Goal: Task Accomplishment & Management: Use online tool/utility

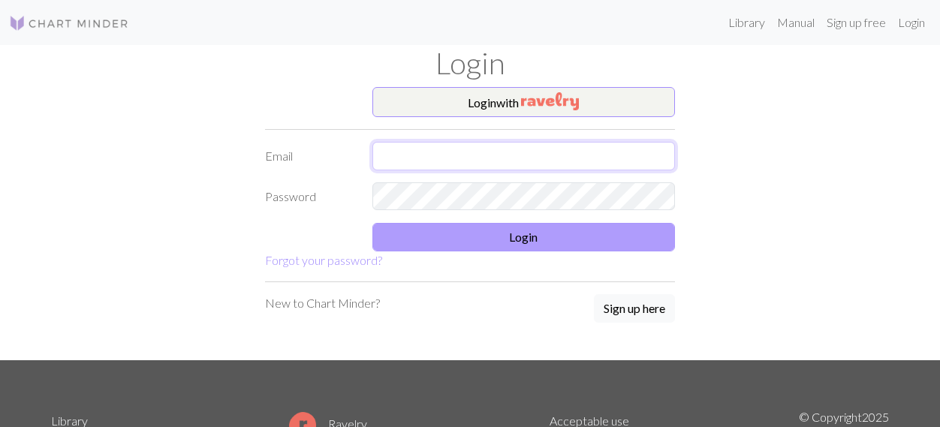
type input "[EMAIL_ADDRESS][DOMAIN_NAME]"
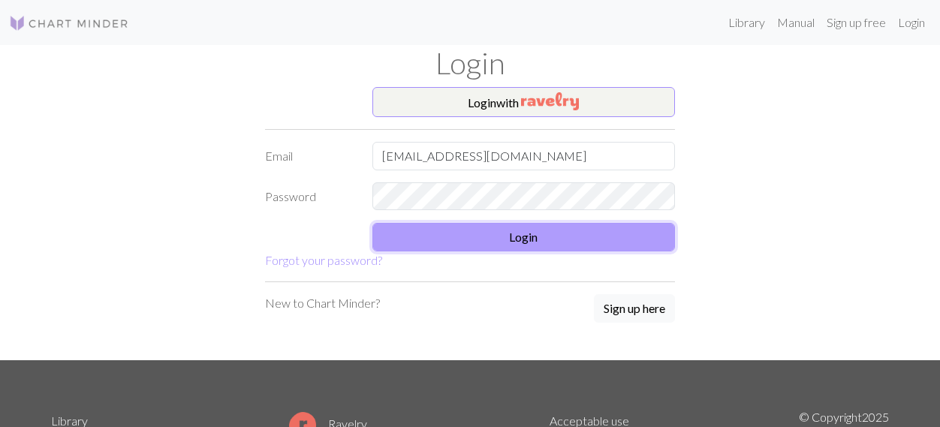
click at [517, 238] on button "Login" at bounding box center [523, 237] width 303 height 29
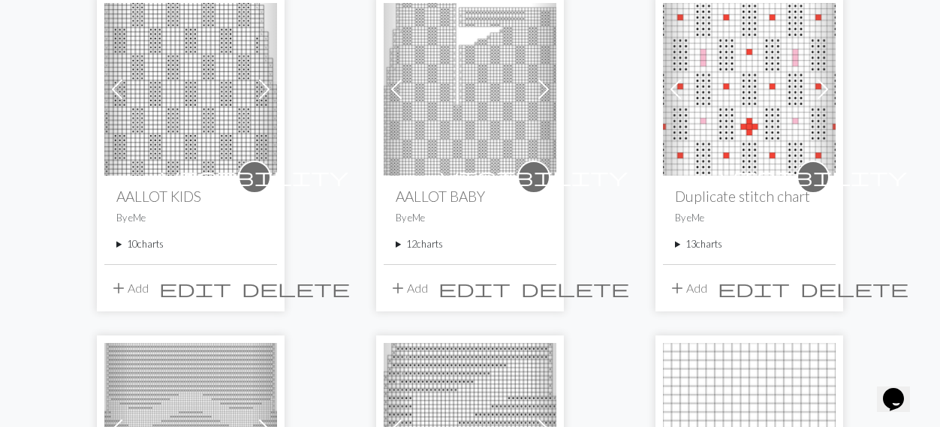
scroll to position [203, 0]
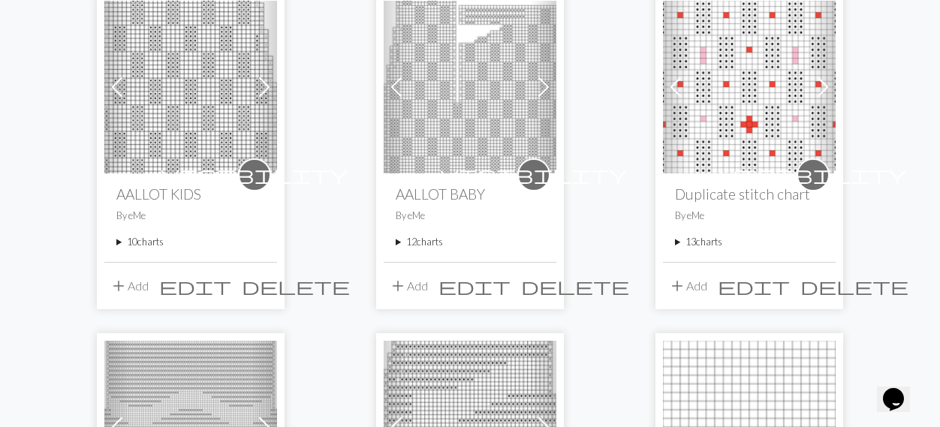
click at [428, 241] on summary "12 charts" at bounding box center [469, 242] width 149 height 14
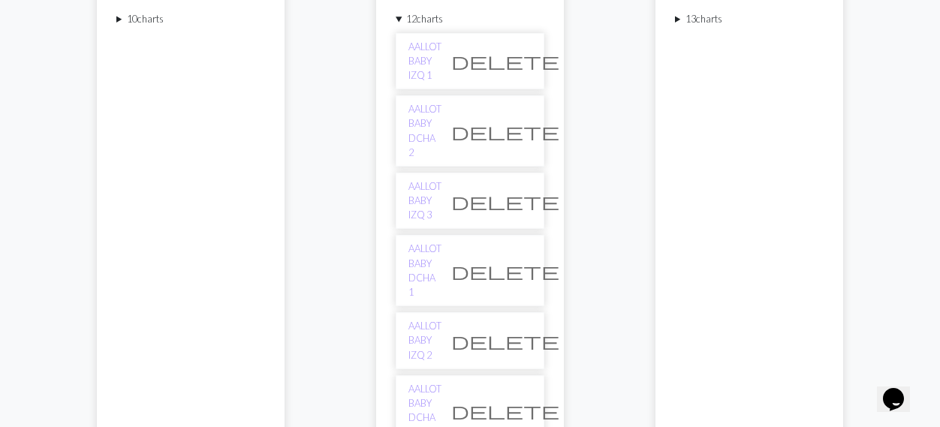
scroll to position [424, 0]
click at [441, 243] on link "AALLOT BABY DCHA 1" at bounding box center [424, 272] width 33 height 58
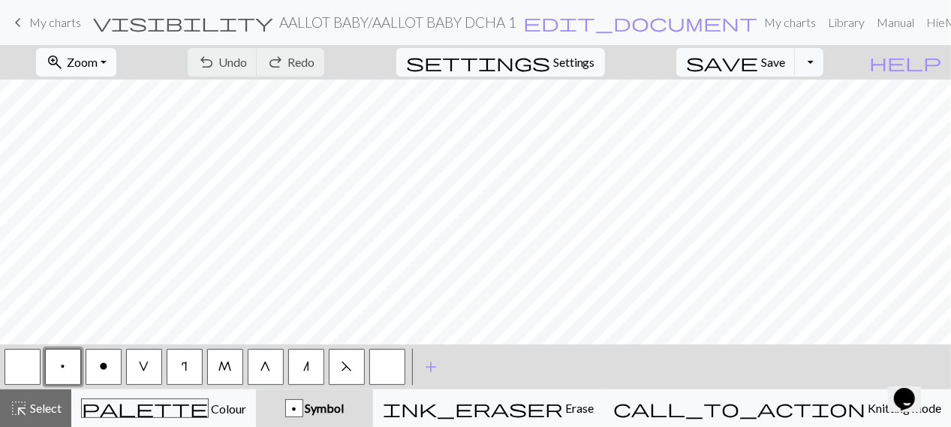
click at [98, 62] on span "Zoom" at bounding box center [82, 62] width 31 height 14
click at [116, 181] on button "50%" at bounding box center [96, 179] width 119 height 24
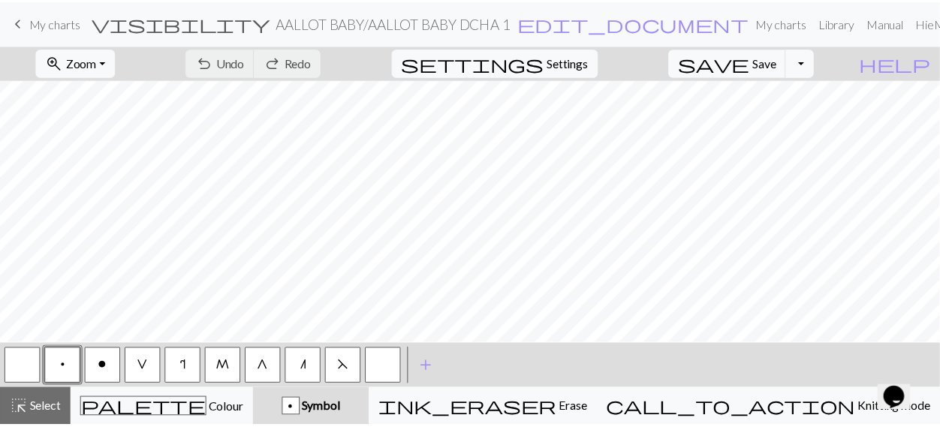
scroll to position [89, 0]
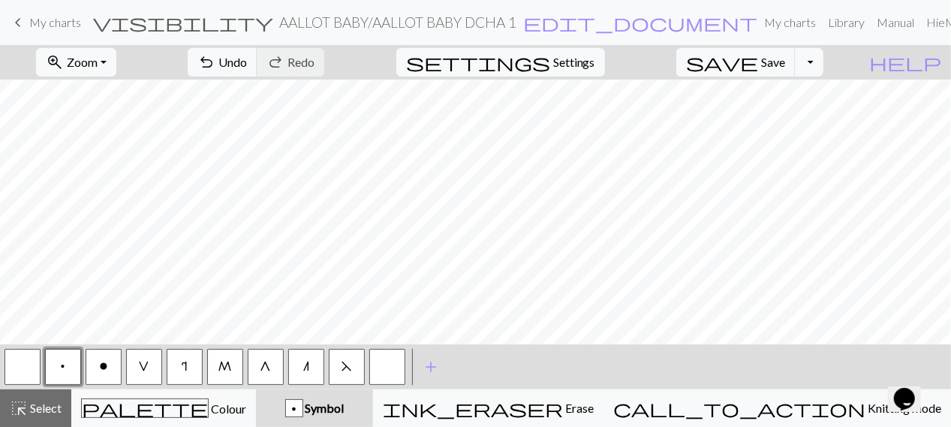
click at [233, 365] on button "M" at bounding box center [225, 367] width 36 height 36
click at [26, 364] on button "button" at bounding box center [23, 367] width 36 height 36
click at [275, 367] on button "G" at bounding box center [266, 367] width 36 height 36
click at [147, 365] on span "V" at bounding box center [144, 366] width 11 height 12
click at [104, 370] on span "o" at bounding box center [103, 366] width 9 height 12
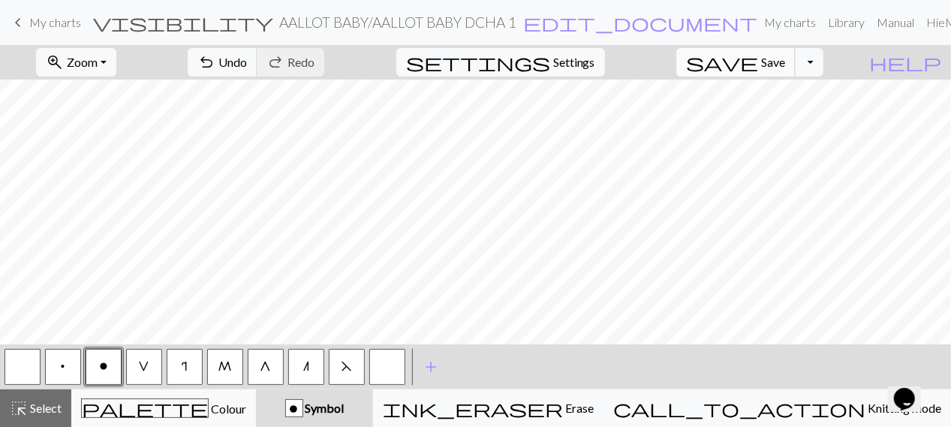
click at [758, 65] on span "save" at bounding box center [722, 62] width 72 height 21
click at [785, 59] on span "Save" at bounding box center [773, 62] width 24 height 14
click at [823, 63] on button "Toggle Dropdown" at bounding box center [809, 62] width 29 height 29
click at [789, 116] on button "save_alt Download" at bounding box center [700, 119] width 248 height 24
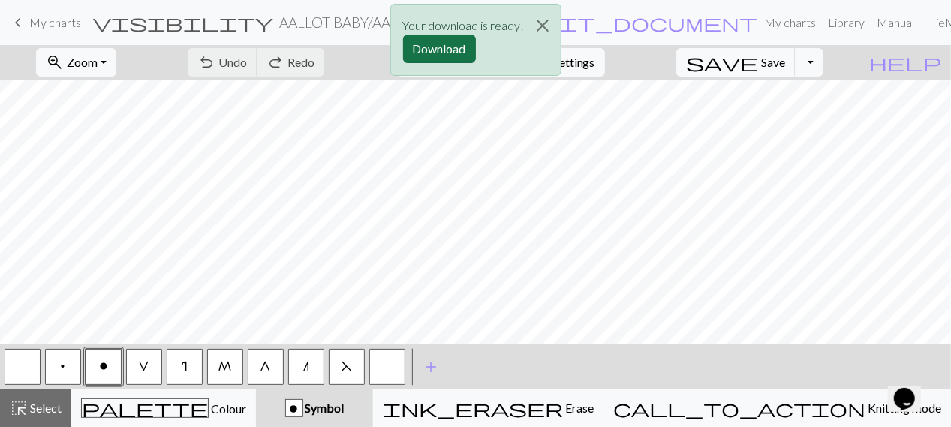
click at [449, 44] on button "Download" at bounding box center [439, 49] width 73 height 29
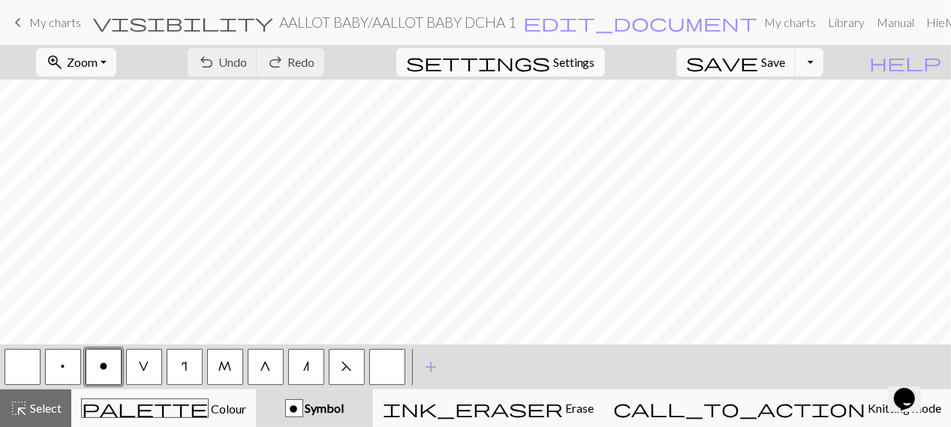
click at [30, 25] on span "My charts" at bounding box center [55, 22] width 52 height 14
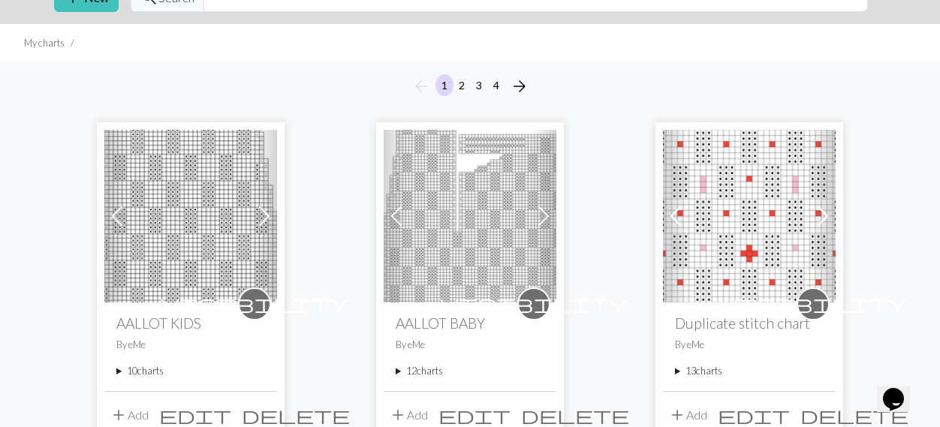
scroll to position [74, 0]
click at [442, 368] on summary "12 charts" at bounding box center [469, 370] width 149 height 14
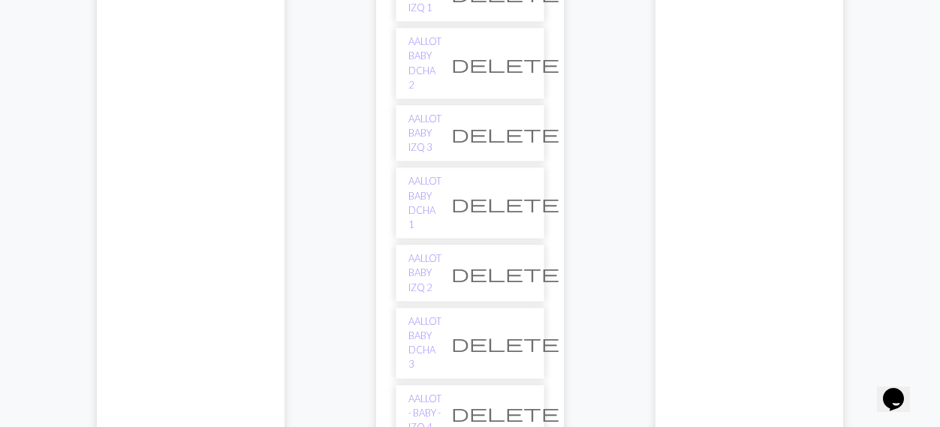
scroll to position [496, 0]
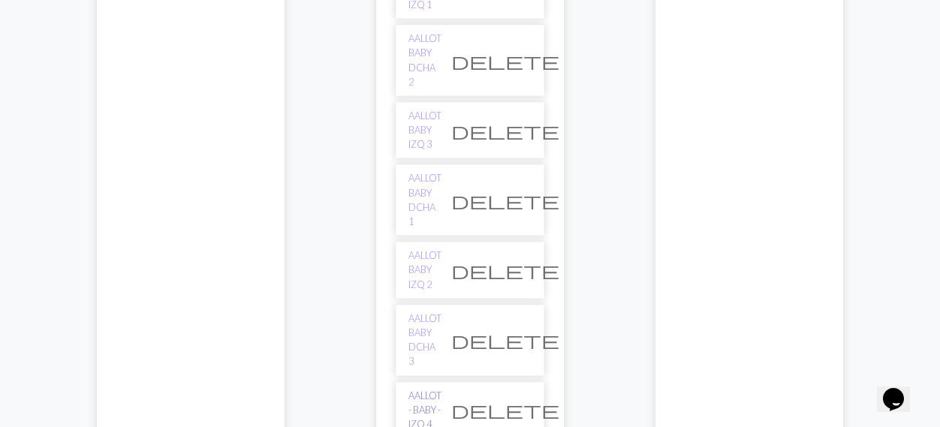
click at [441, 389] on link "AALLOT - BABY - IZQ 4" at bounding box center [424, 411] width 33 height 44
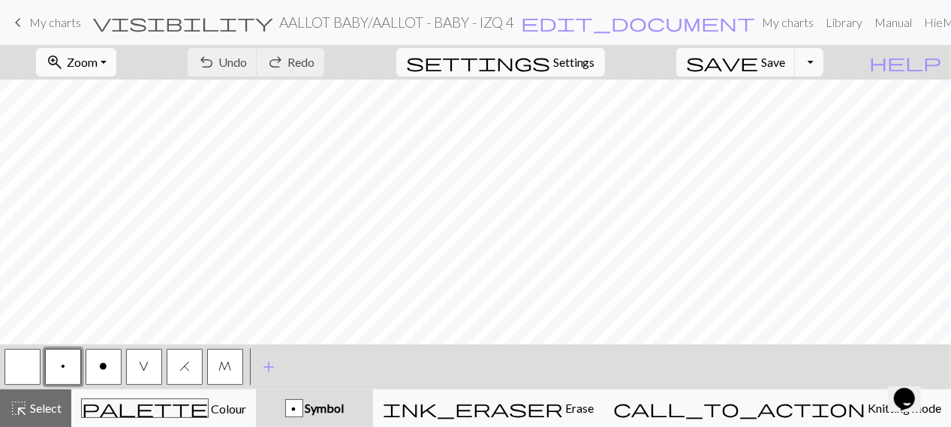
click at [116, 59] on button "zoom_in Zoom Zoom" at bounding box center [76, 62] width 80 height 29
click at [100, 175] on button "50%" at bounding box center [96, 179] width 119 height 24
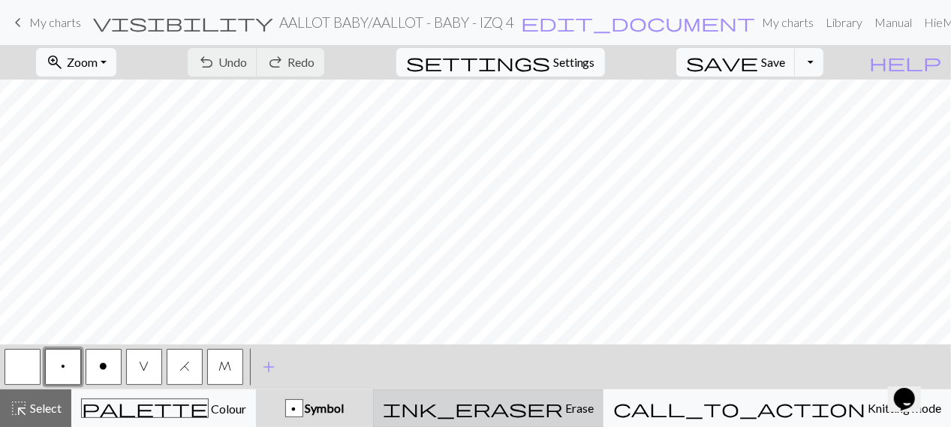
click at [563, 400] on span "ink_eraser" at bounding box center [473, 408] width 180 height 21
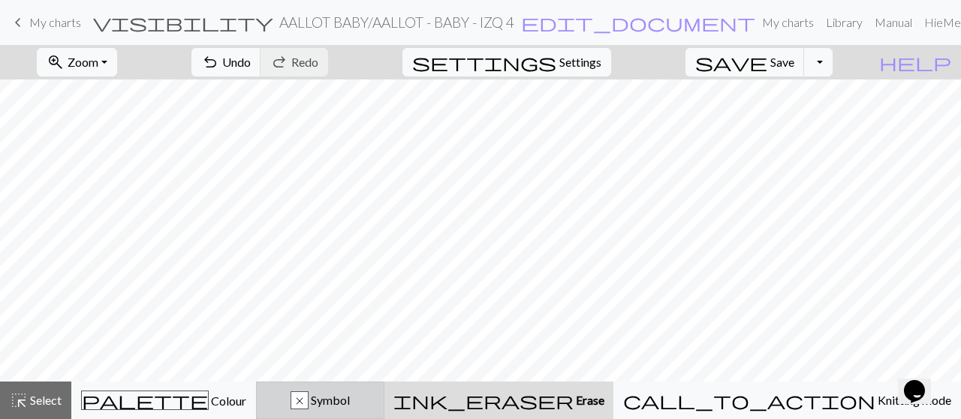
click at [350, 401] on div "x Symbol" at bounding box center [320, 401] width 109 height 18
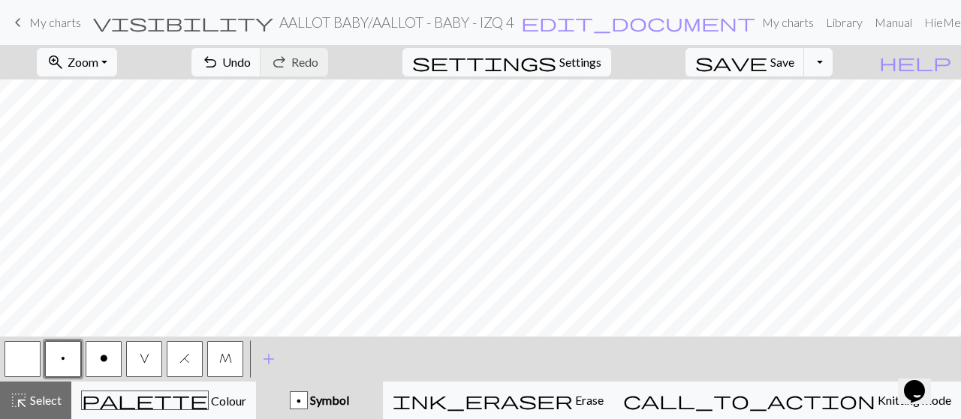
click at [222, 360] on span "M" at bounding box center [225, 359] width 13 height 12
click at [26, 352] on button "button" at bounding box center [23, 359] width 36 height 36
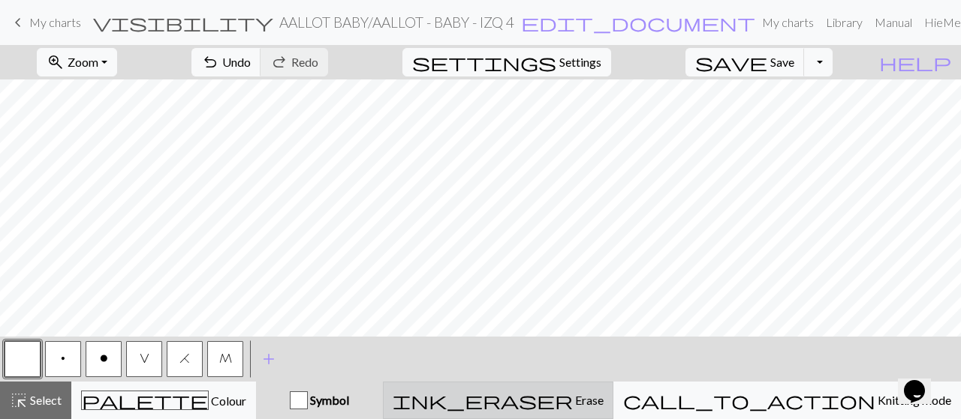
click at [575, 400] on div "ink_eraser Erase Erase" at bounding box center [497, 401] width 211 height 18
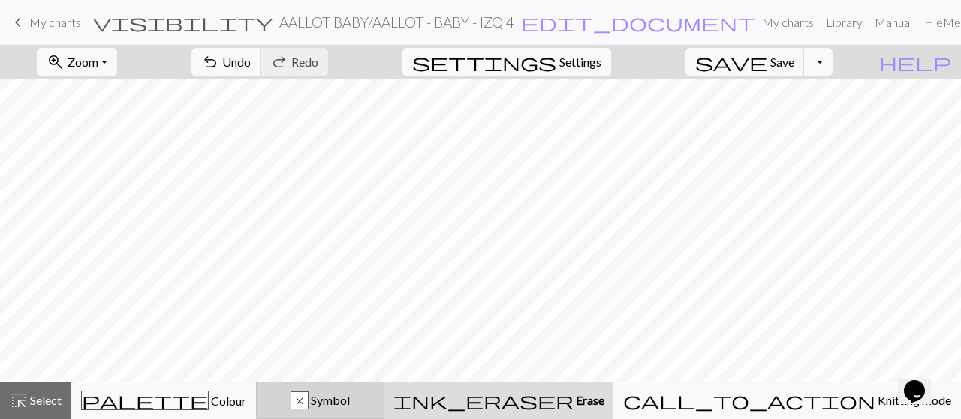
click at [329, 406] on div "x Symbol" at bounding box center [320, 401] width 109 height 18
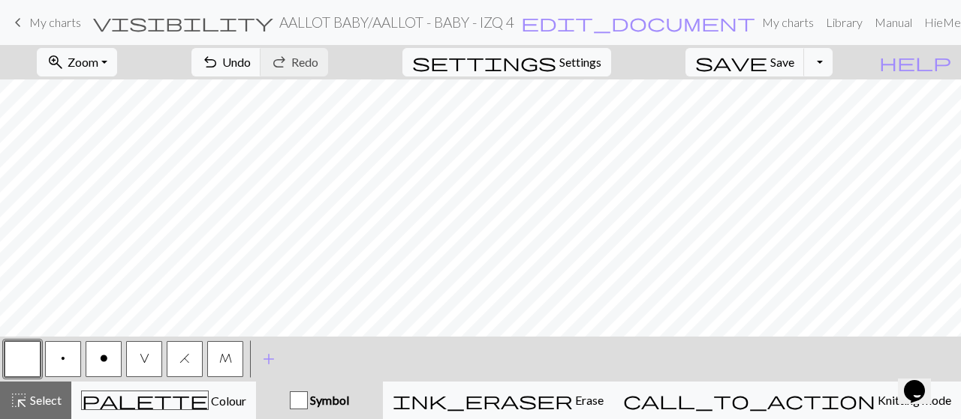
click at [104, 356] on span "o" at bounding box center [104, 359] width 8 height 12
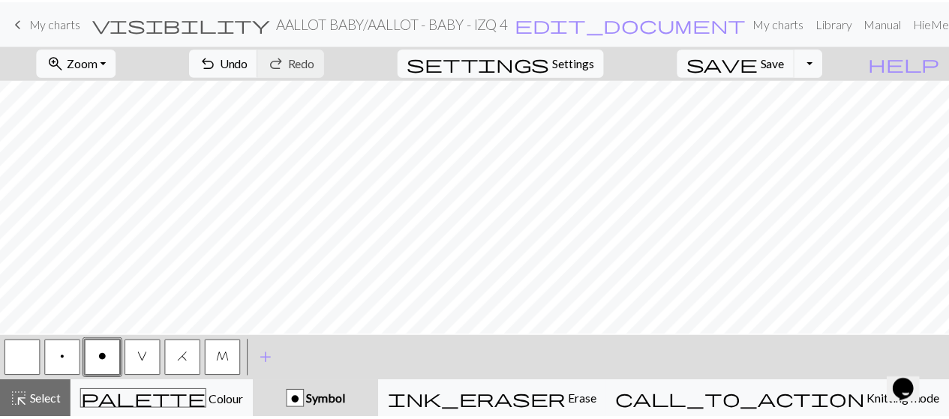
scroll to position [37, 0]
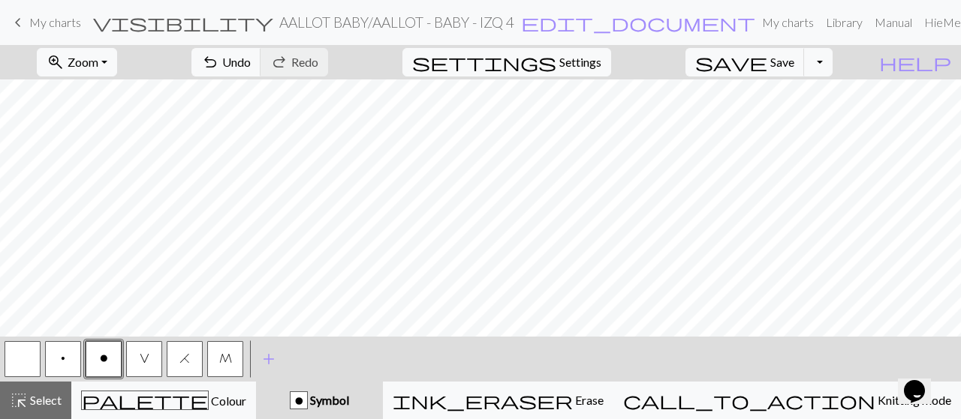
click at [30, 361] on button "button" at bounding box center [23, 359] width 36 height 36
click at [794, 59] on span "Save" at bounding box center [782, 62] width 24 height 14
click at [832, 58] on button "Toggle Dropdown" at bounding box center [818, 62] width 29 height 29
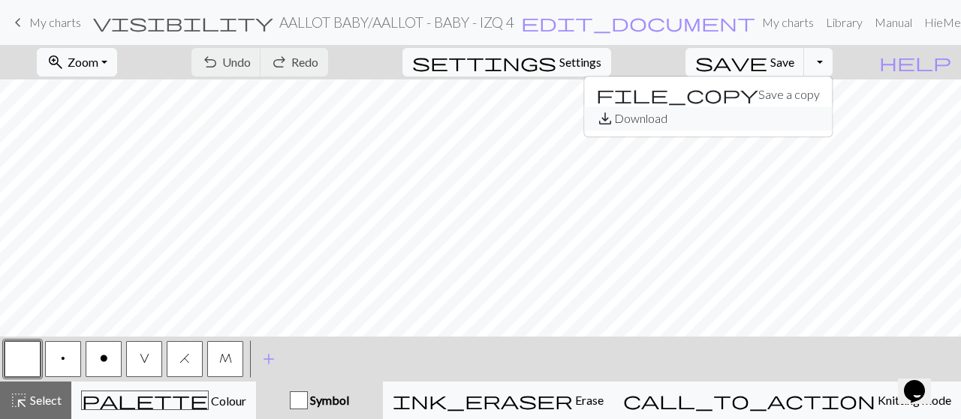
click at [792, 116] on button "save_alt Download" at bounding box center [708, 119] width 248 height 24
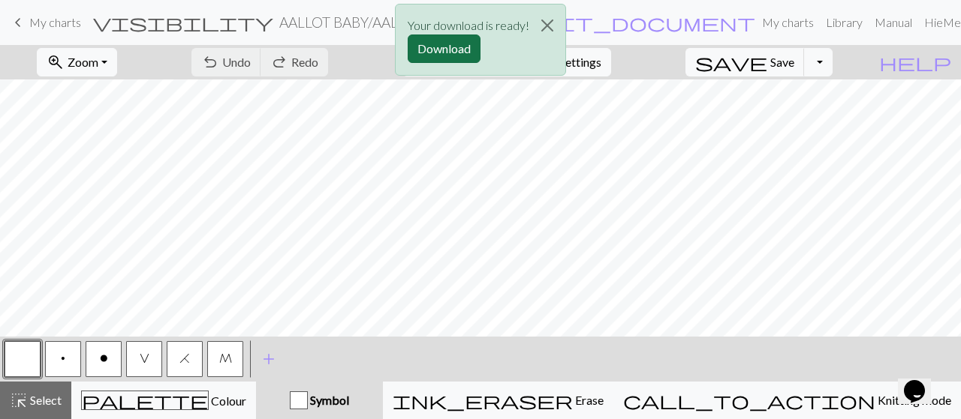
click at [447, 55] on button "Download" at bounding box center [443, 49] width 73 height 29
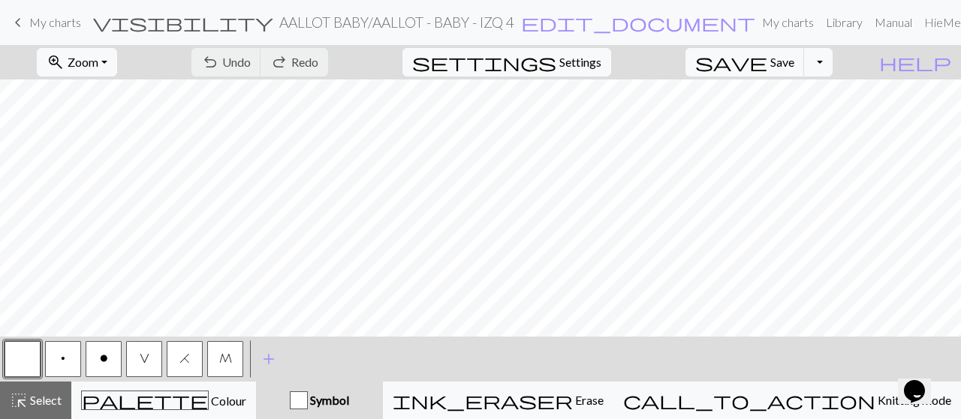
click at [65, 16] on span "My charts" at bounding box center [55, 22] width 52 height 14
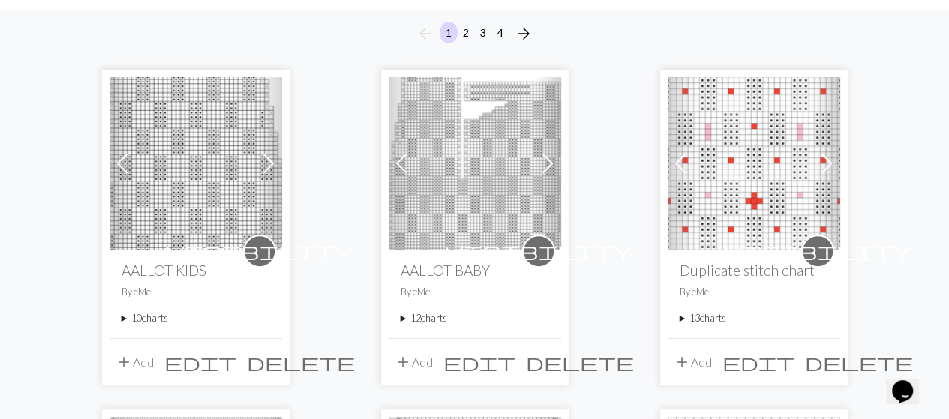
scroll to position [128, 0]
click at [439, 316] on summary "12 charts" at bounding box center [475, 317] width 149 height 14
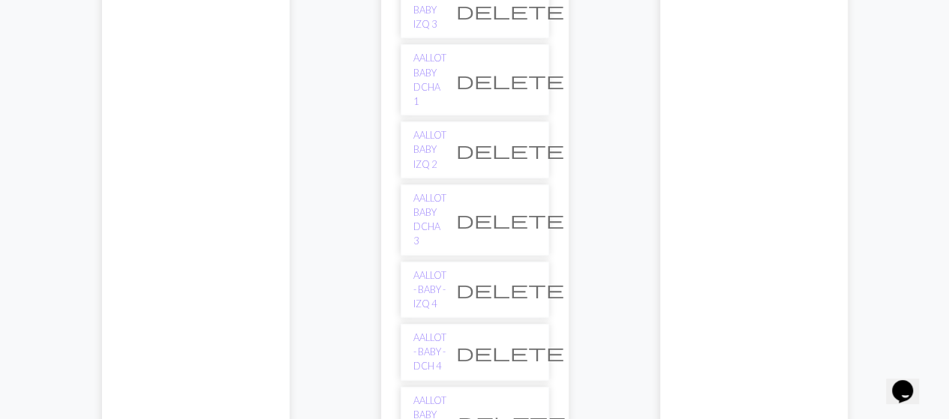
scroll to position [613, 0]
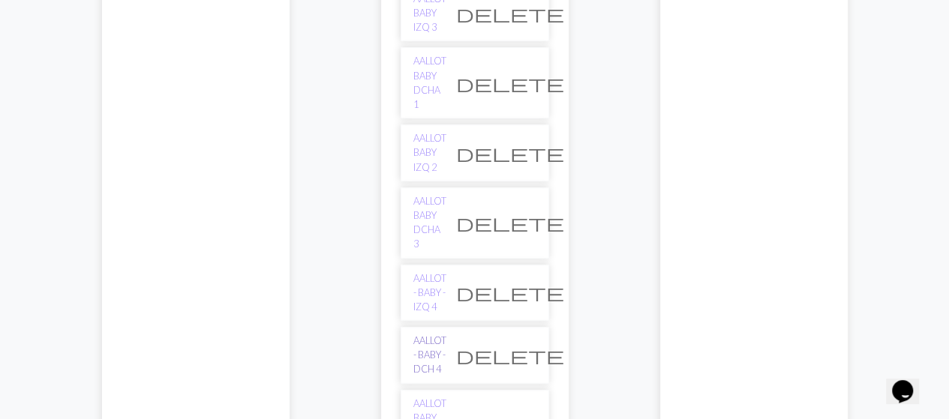
click at [444, 334] on link "AALLOT - BABY - DCH 4" at bounding box center [429, 356] width 33 height 44
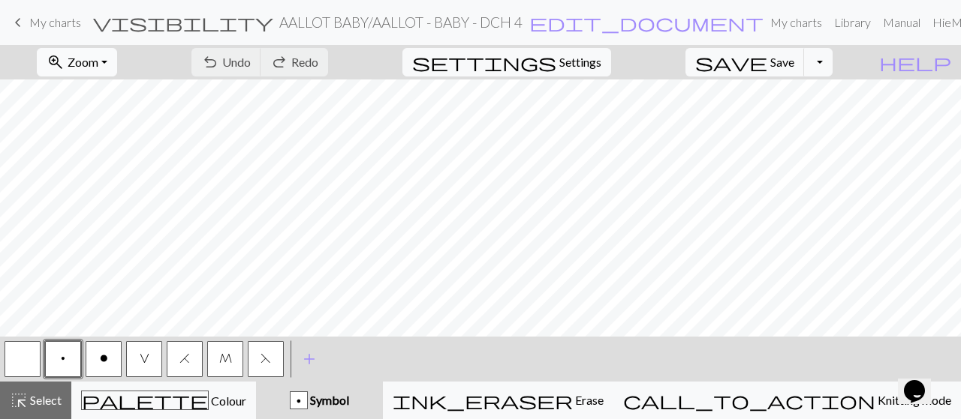
click at [117, 61] on button "zoom_in Zoom Zoom" at bounding box center [77, 62] width 80 height 29
click at [101, 175] on button "50%" at bounding box center [97, 179] width 119 height 24
click at [22, 356] on button "button" at bounding box center [23, 359] width 36 height 36
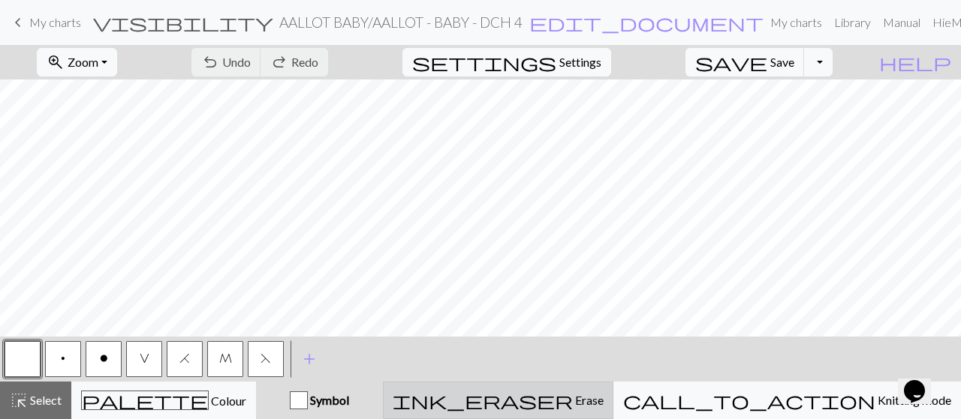
click at [603, 404] on div "ink_eraser Erase Erase" at bounding box center [497, 401] width 211 height 18
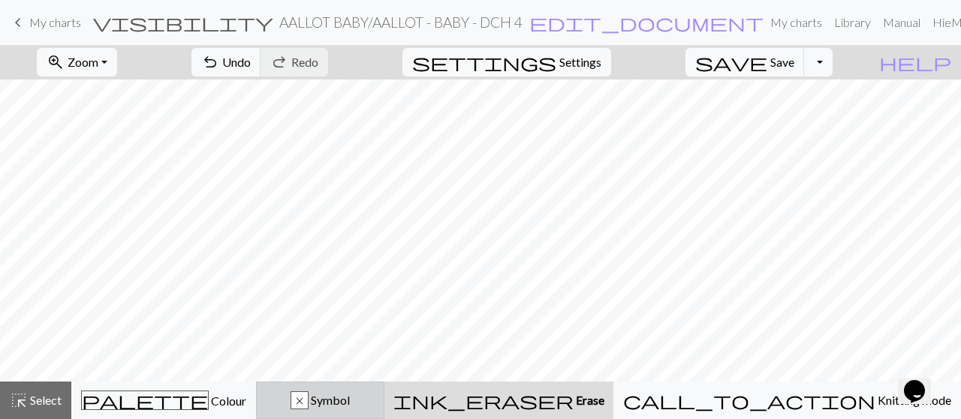
click at [326, 389] on button "x Symbol" at bounding box center [320, 401] width 128 height 38
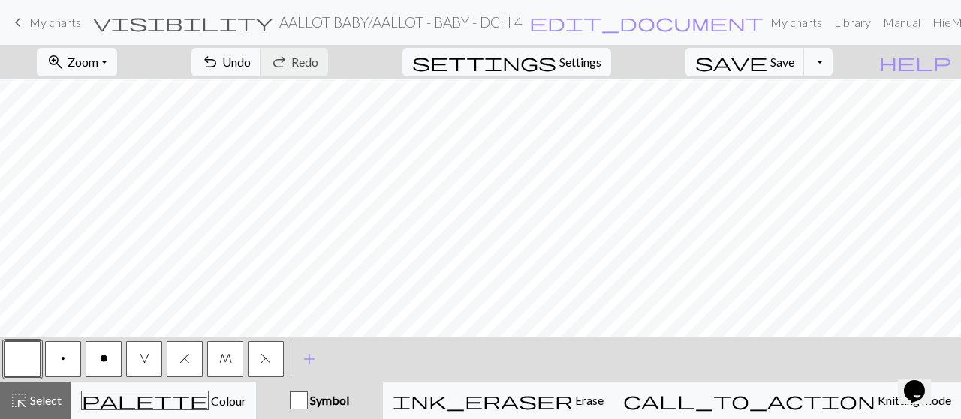
click at [218, 358] on button "M" at bounding box center [225, 359] width 36 height 36
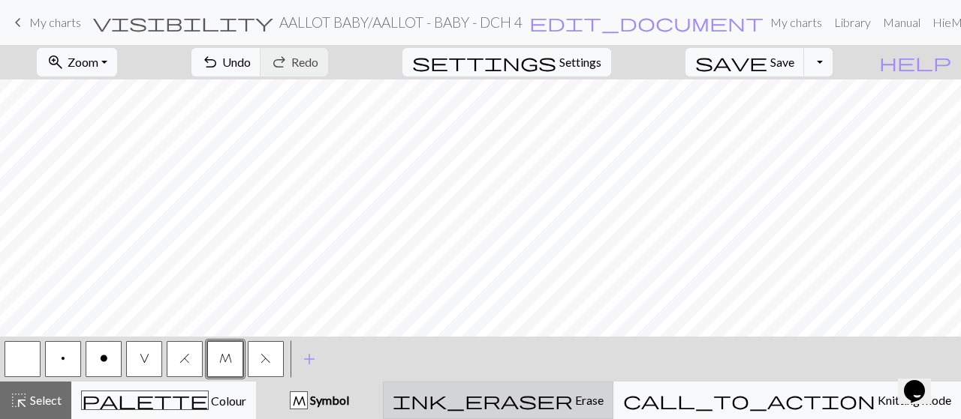
click at [539, 383] on button "ink_eraser Erase Erase" at bounding box center [498, 401] width 230 height 38
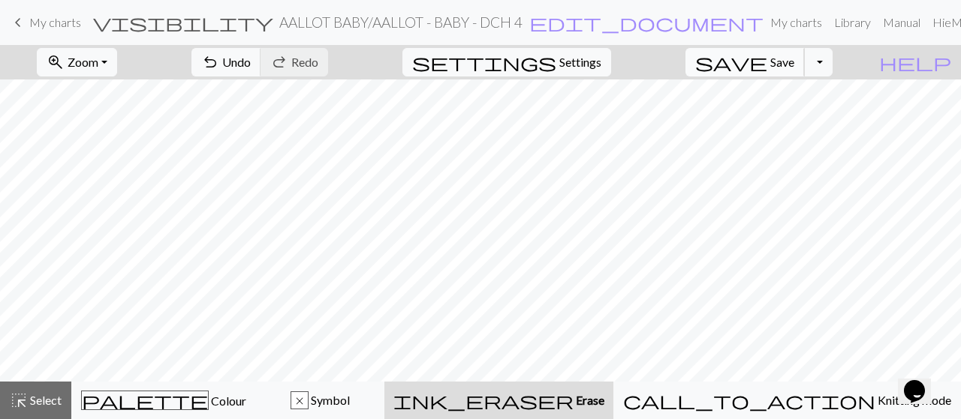
click at [794, 65] on span "Save" at bounding box center [782, 62] width 24 height 14
click at [767, 66] on span "save" at bounding box center [731, 62] width 72 height 21
click at [832, 61] on button "Toggle Dropdown" at bounding box center [818, 62] width 29 height 29
click at [798, 117] on button "save_alt Download" at bounding box center [708, 119] width 248 height 24
click at [624, 15] on form "visibility AALLOT BABY / AALLOT - BABY - DCH 4 edit_document Edit settings" at bounding box center [428, 22] width 671 height 29
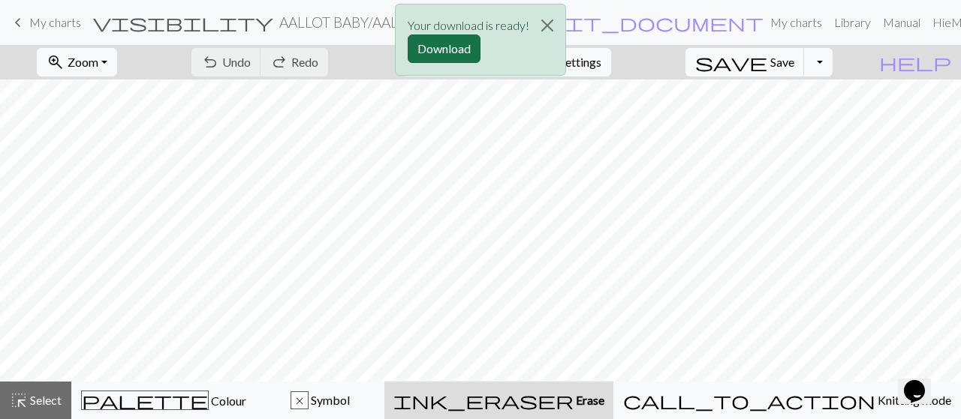
click at [463, 50] on button "Download" at bounding box center [443, 49] width 73 height 29
